Goal: Check status: Check status

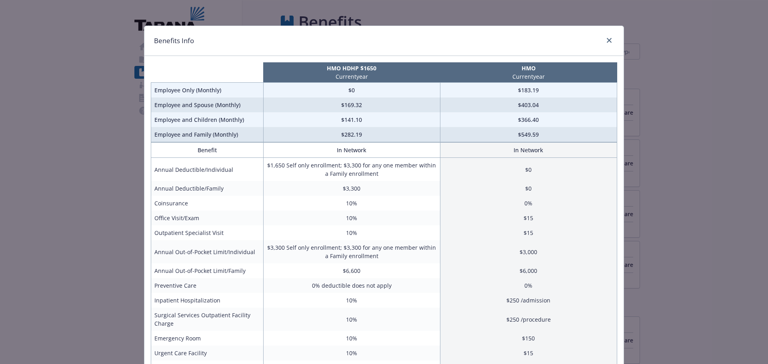
scroll to position [50, 6]
